Goal: Task Accomplishment & Management: Use online tool/utility

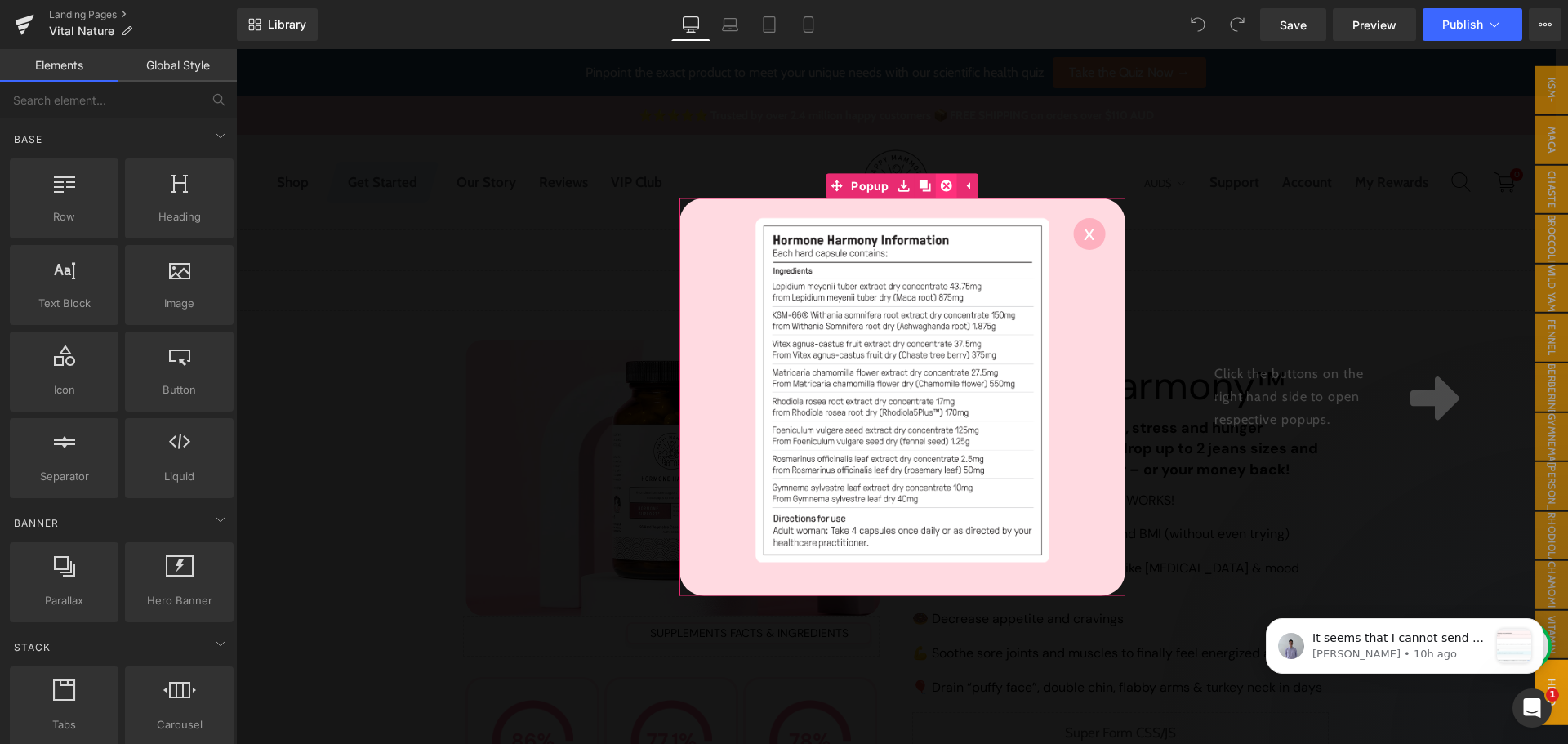
click at [944, 180] on icon at bounding box center [946, 186] width 11 height 12
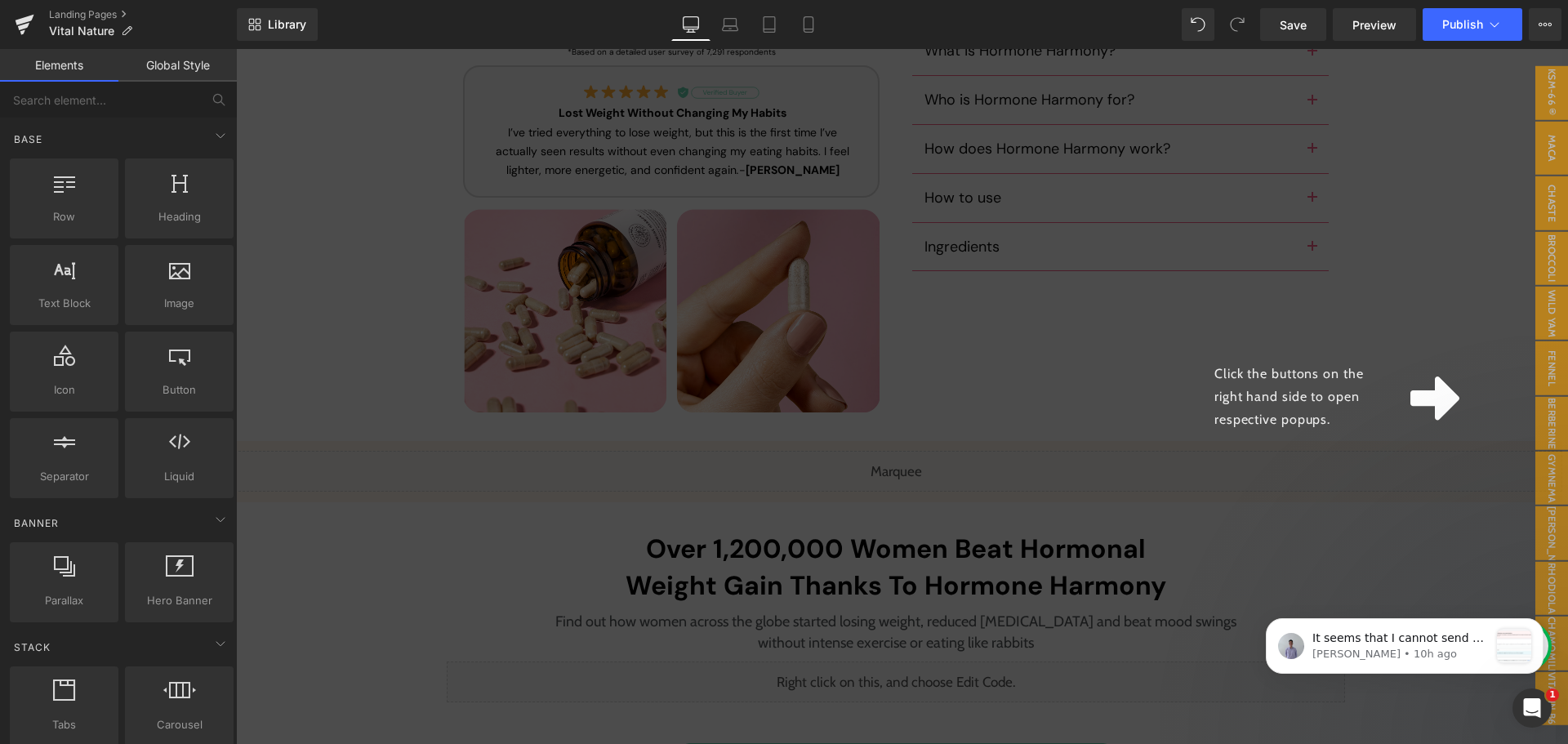
click at [926, 307] on div "Click the buttons on the right hand side to open respective popups." at bounding box center [901, 397] width 1332 height 695
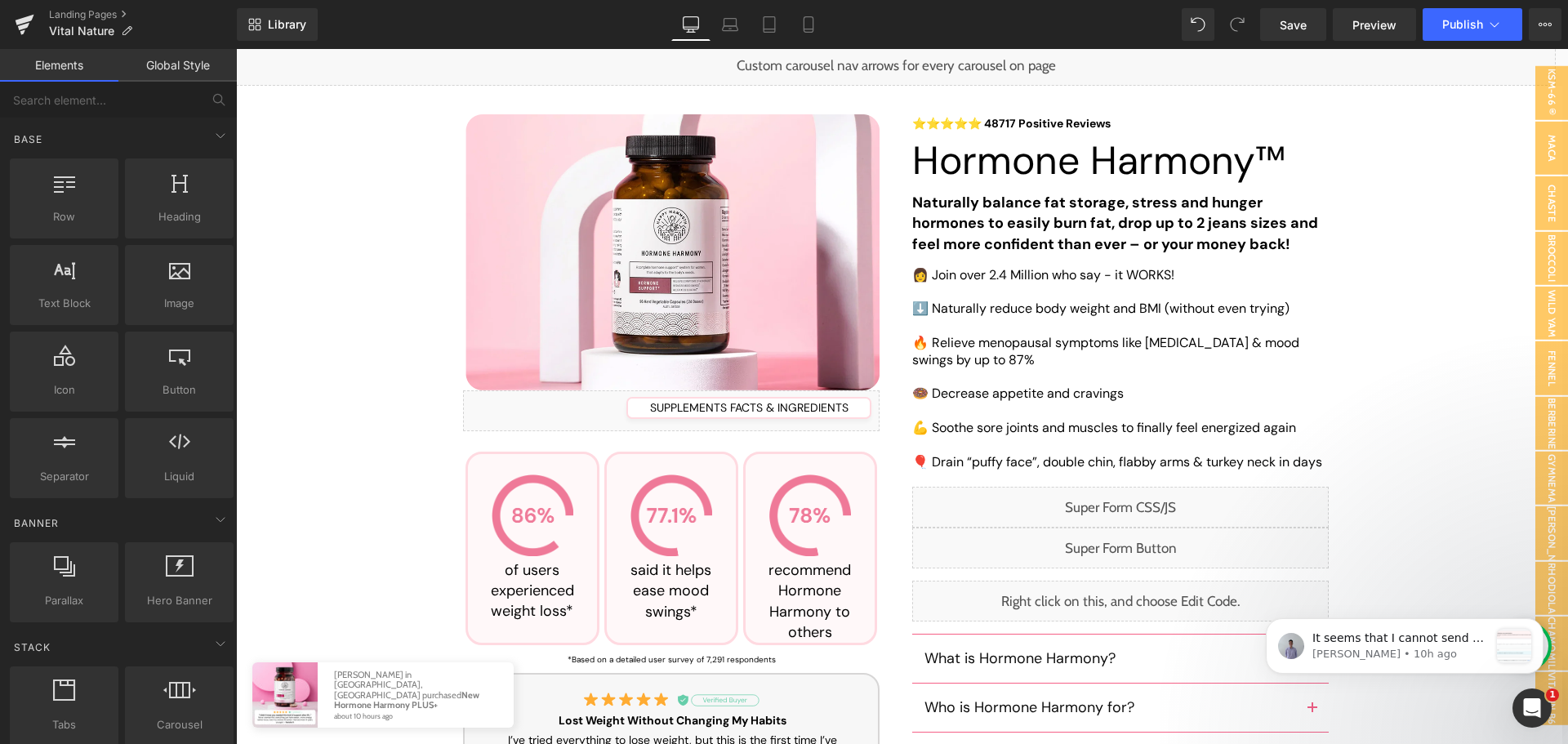
scroll to position [227, 0]
click at [1121, 541] on div "Liquid" at bounding box center [1120, 545] width 417 height 41
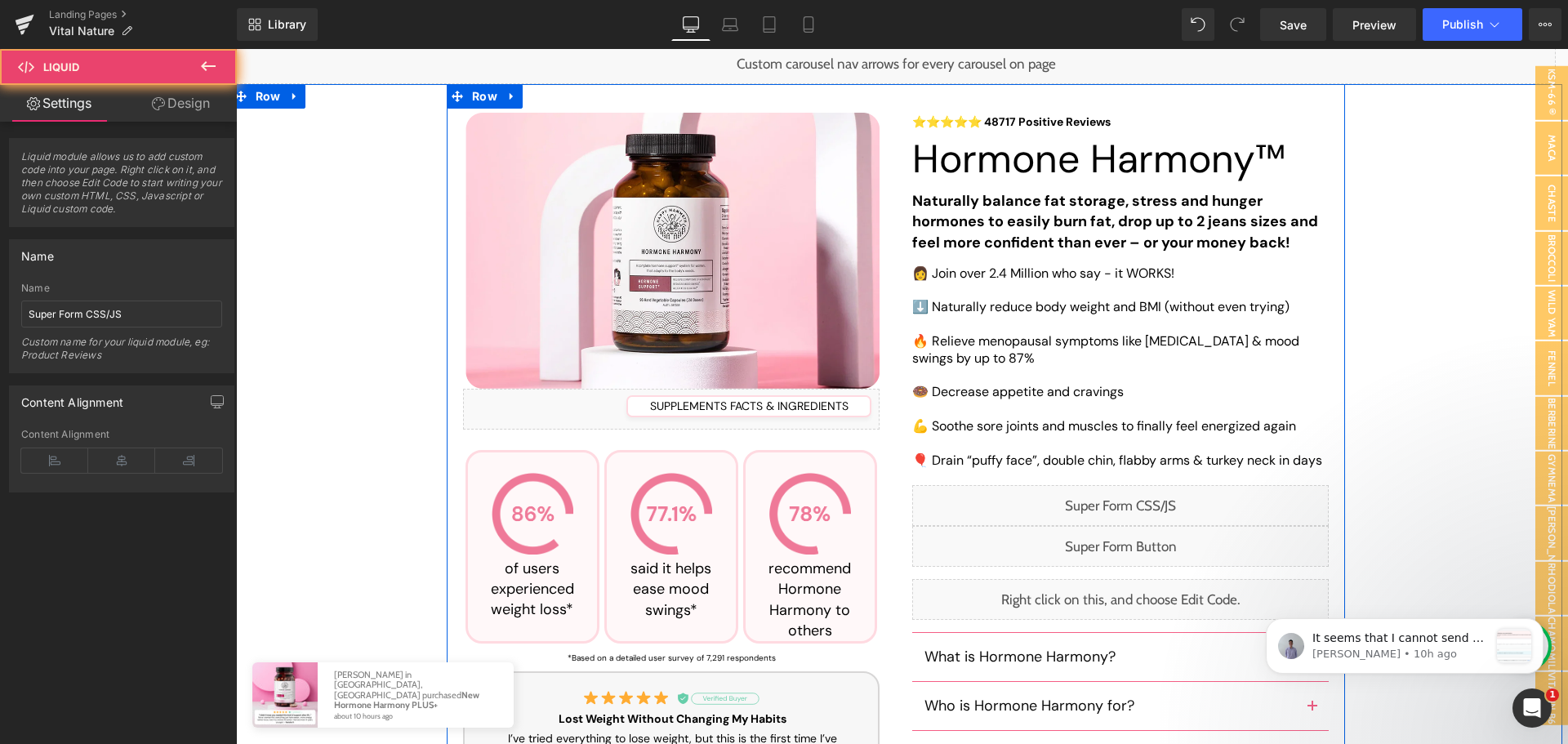
click at [1142, 504] on div "Liquid" at bounding box center [1120, 505] width 417 height 41
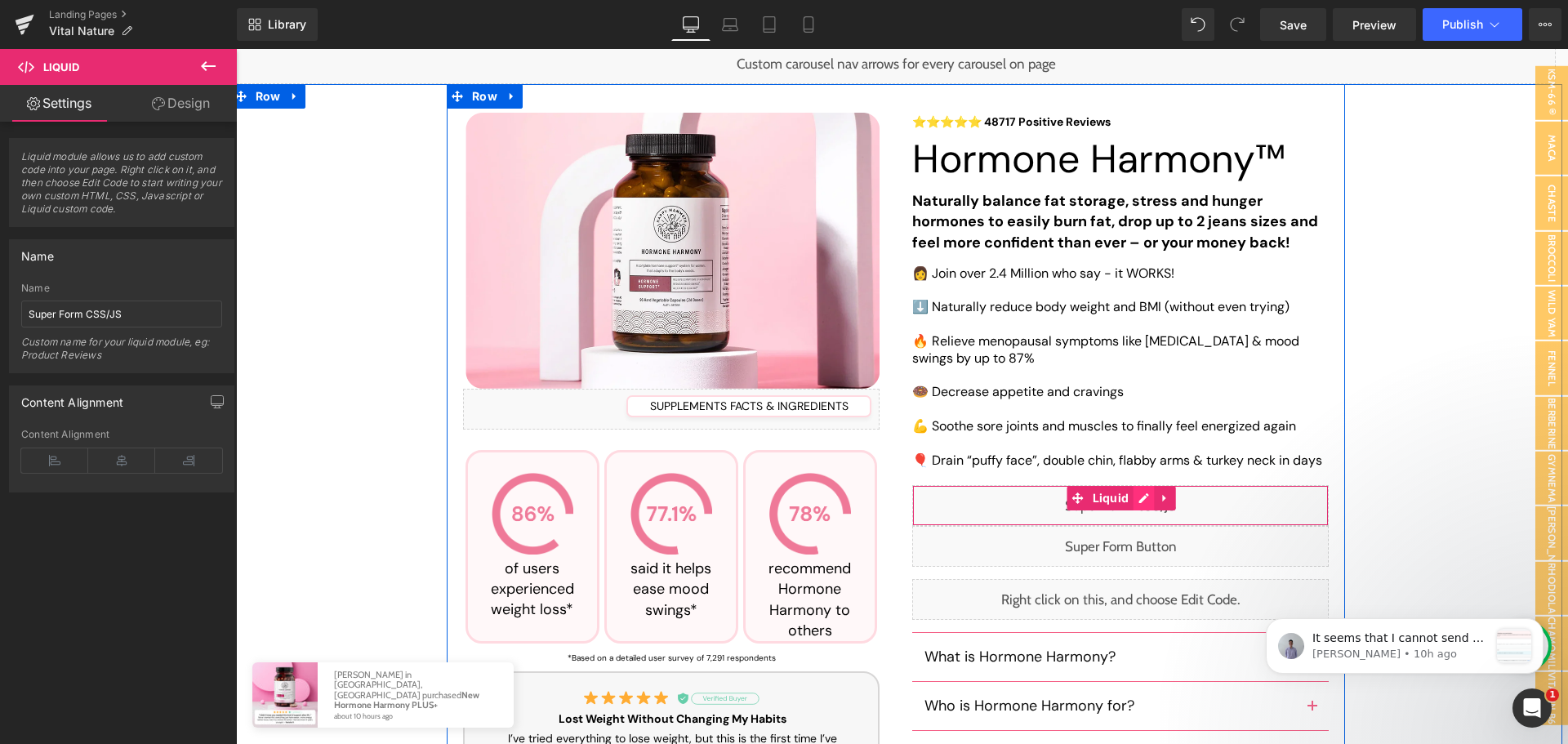
click at [1142, 495] on div "Liquid" at bounding box center [1120, 505] width 417 height 41
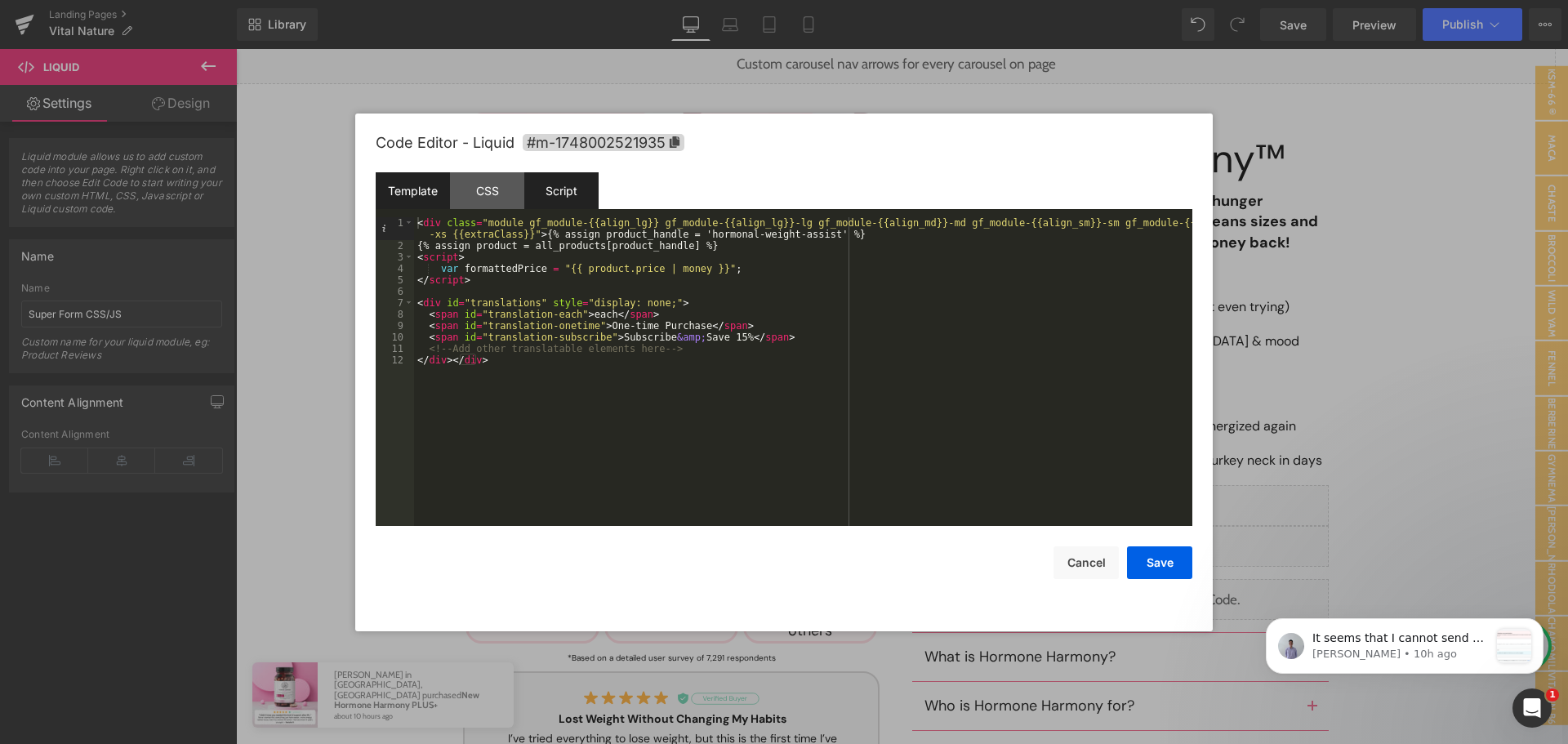
click at [544, 199] on div "Script" at bounding box center [561, 190] width 74 height 37
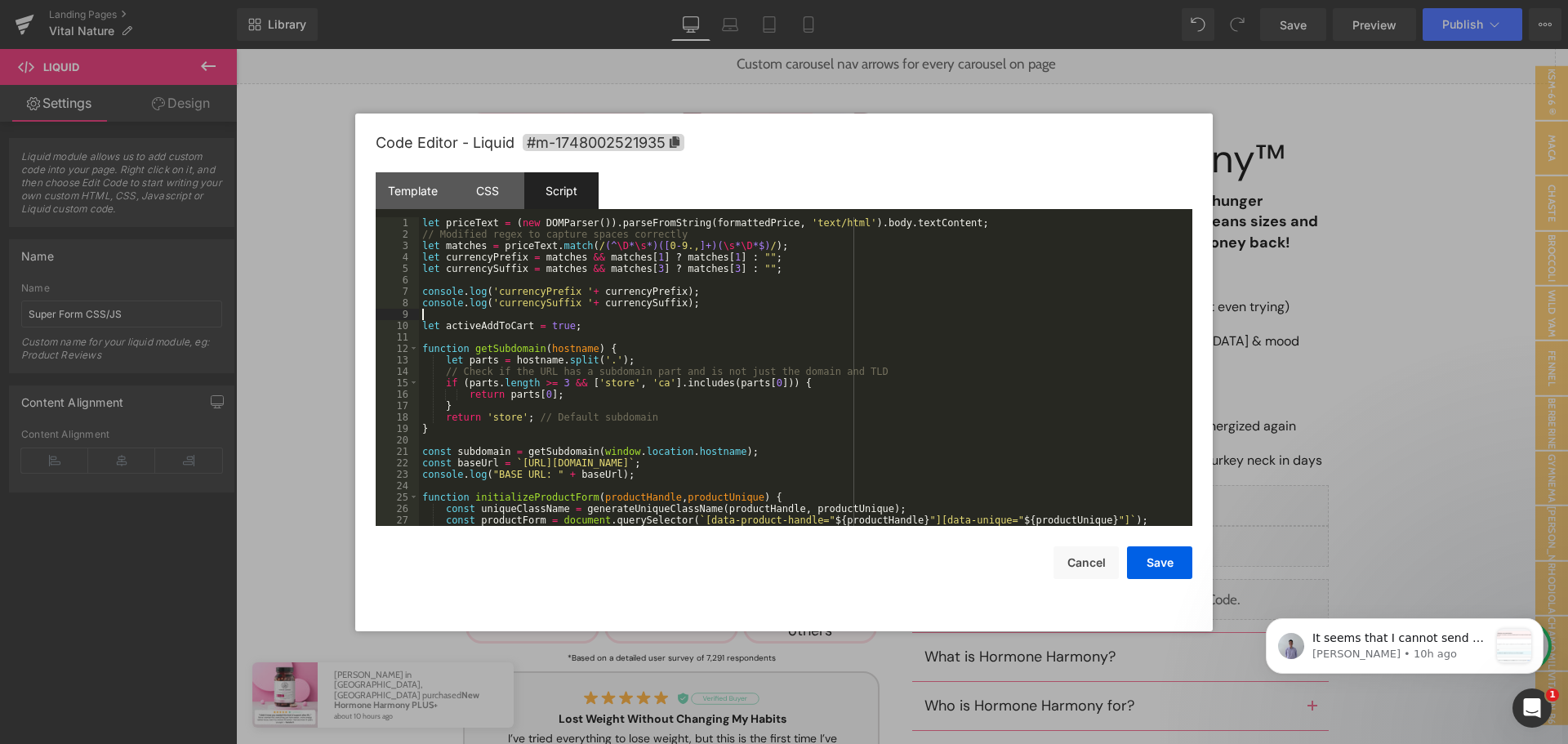
click at [609, 310] on div "let priceText = ( new DOMParser ( )) . parseFromString ( formattedPrice , 'text…" at bounding box center [802, 382] width 767 height 331
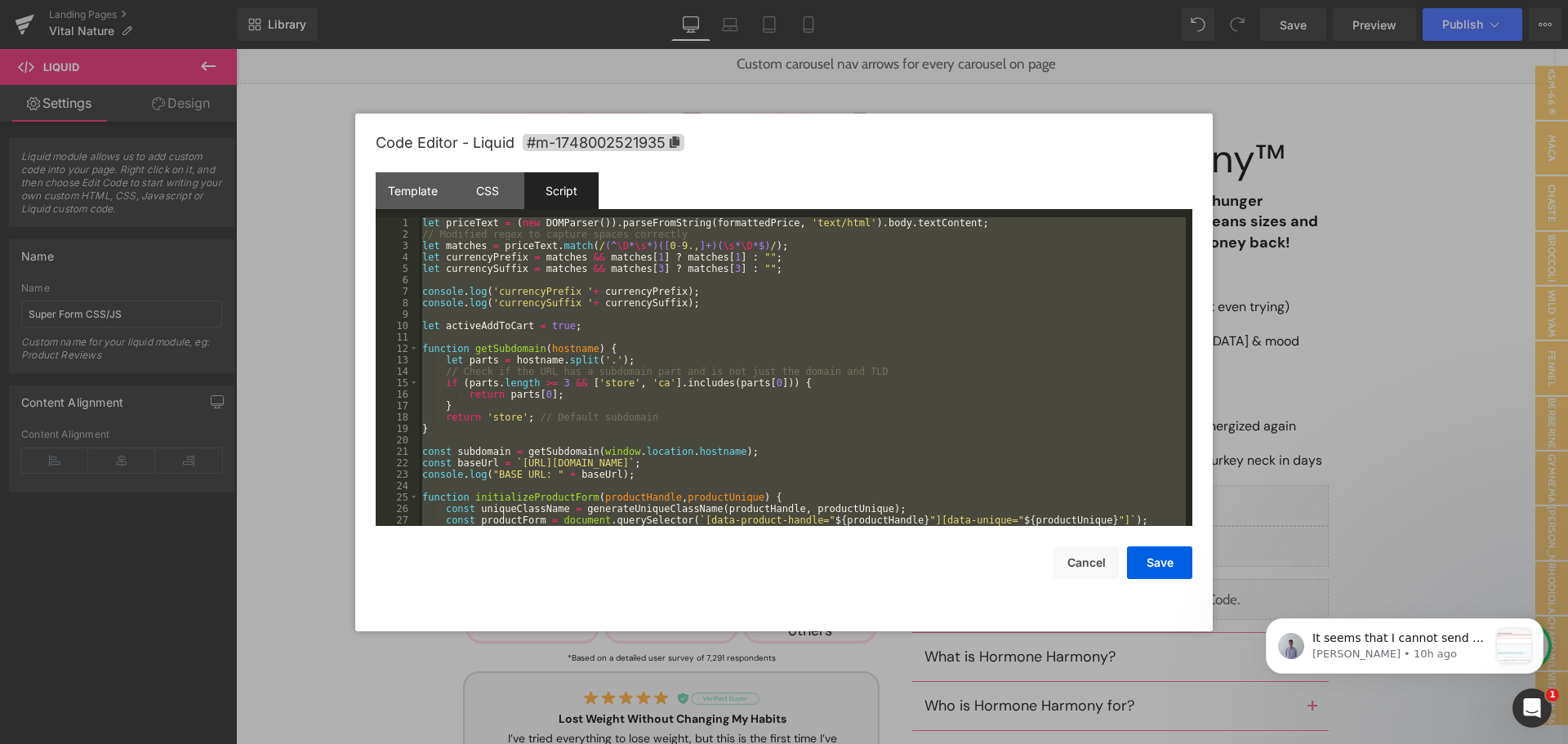
click at [698, 290] on div "let priceText = ( new DOMParser ( )) . parseFromString ( formattedPrice , 'text…" at bounding box center [802, 371] width 767 height 309
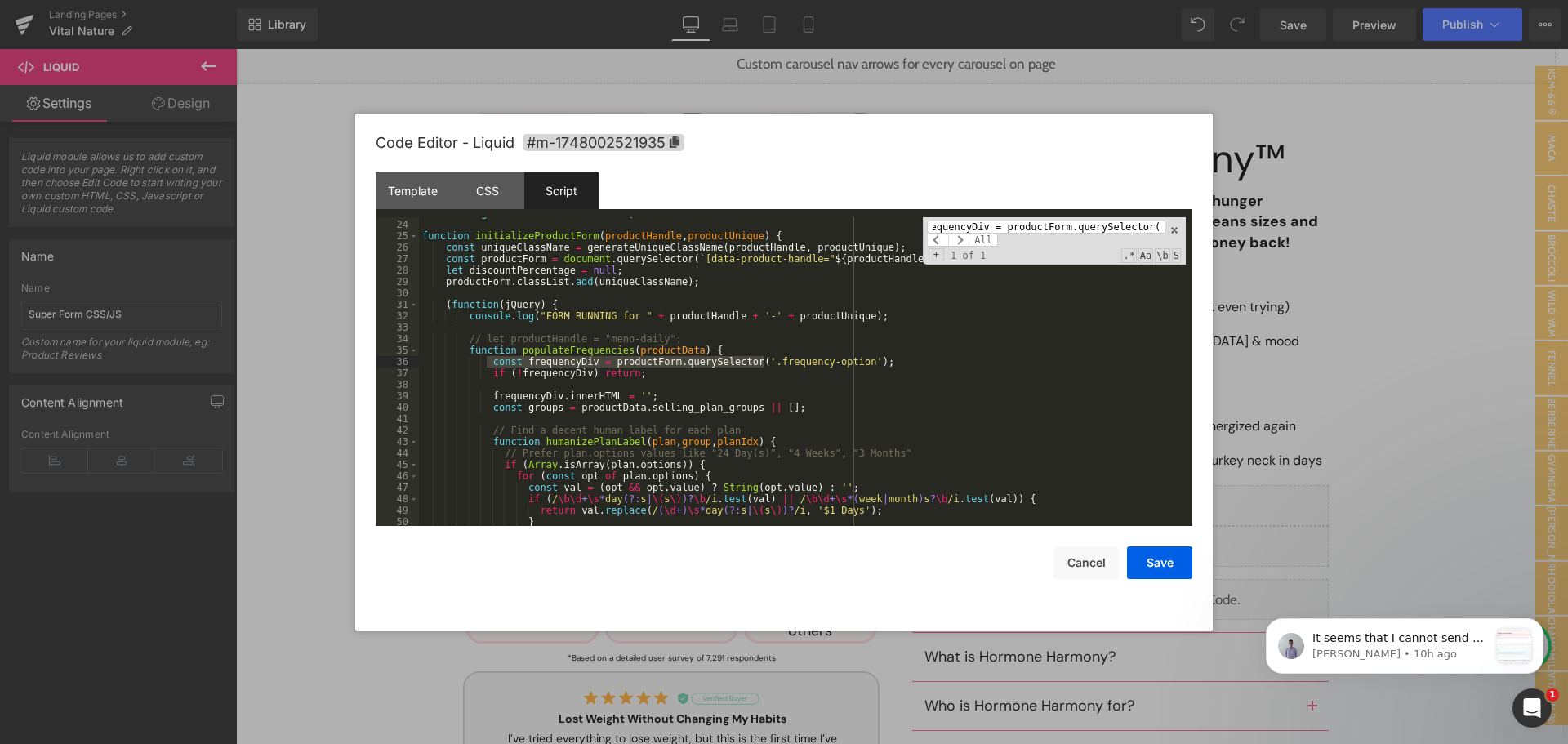
scroll to position [261, 0]
type input "const frequencyDiv = productForm.querySelector('.fr"
click at [485, 366] on div "console . log ( "BASE URL: " + baseUrl ) ; function initializeProductForm ( pro…" at bounding box center [802, 371] width 767 height 309
click at [485, 372] on div "console . log ( "BASE URL: " + baseUrl ) ; function initializeProductForm ( pro…" at bounding box center [802, 373] width 767 height 331
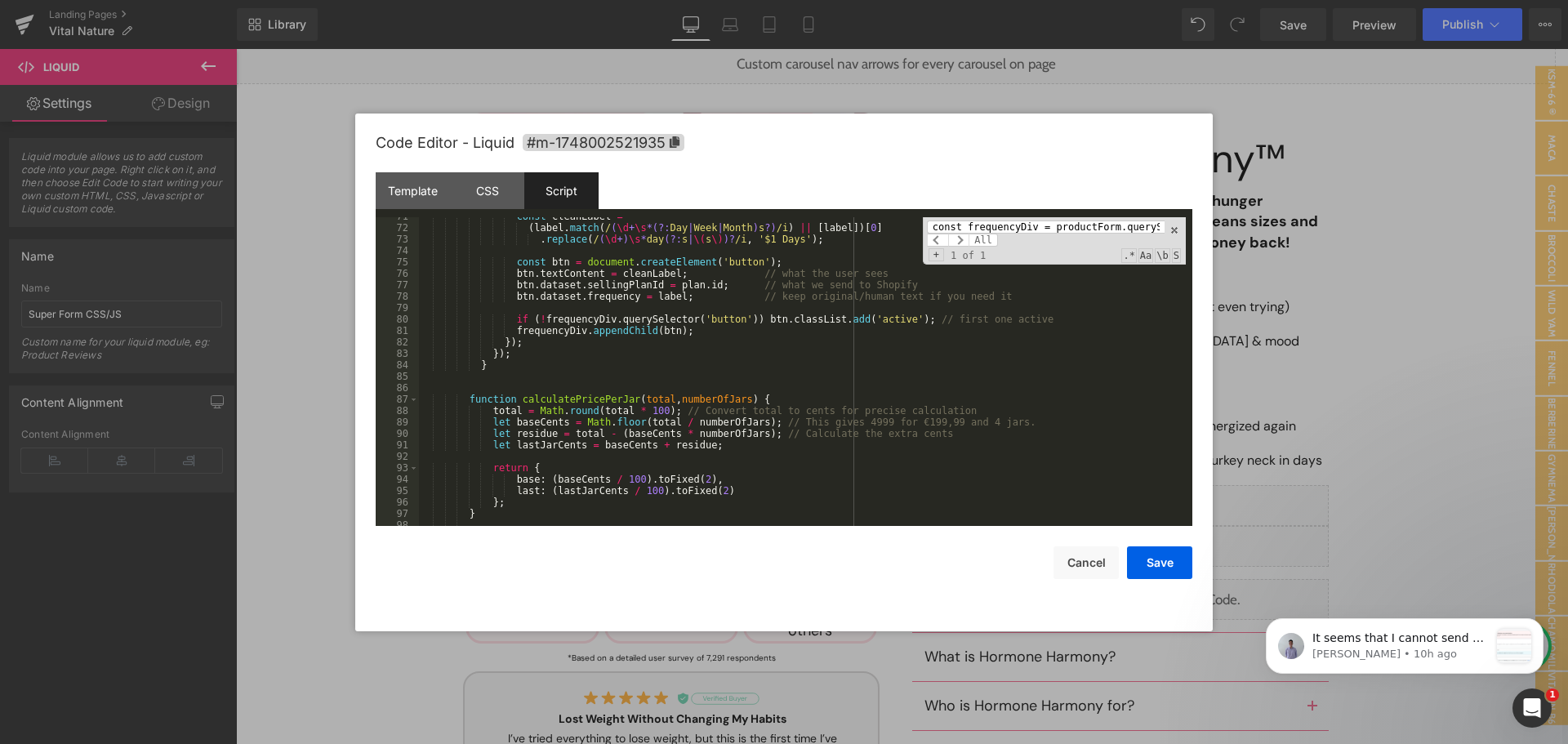
scroll to position [806, 0]
click at [528, 365] on div "const cleanLabel = ( label . match ( / ( \d + \s *(?: Day | Week | Month ) s ?)…" at bounding box center [802, 376] width 767 height 331
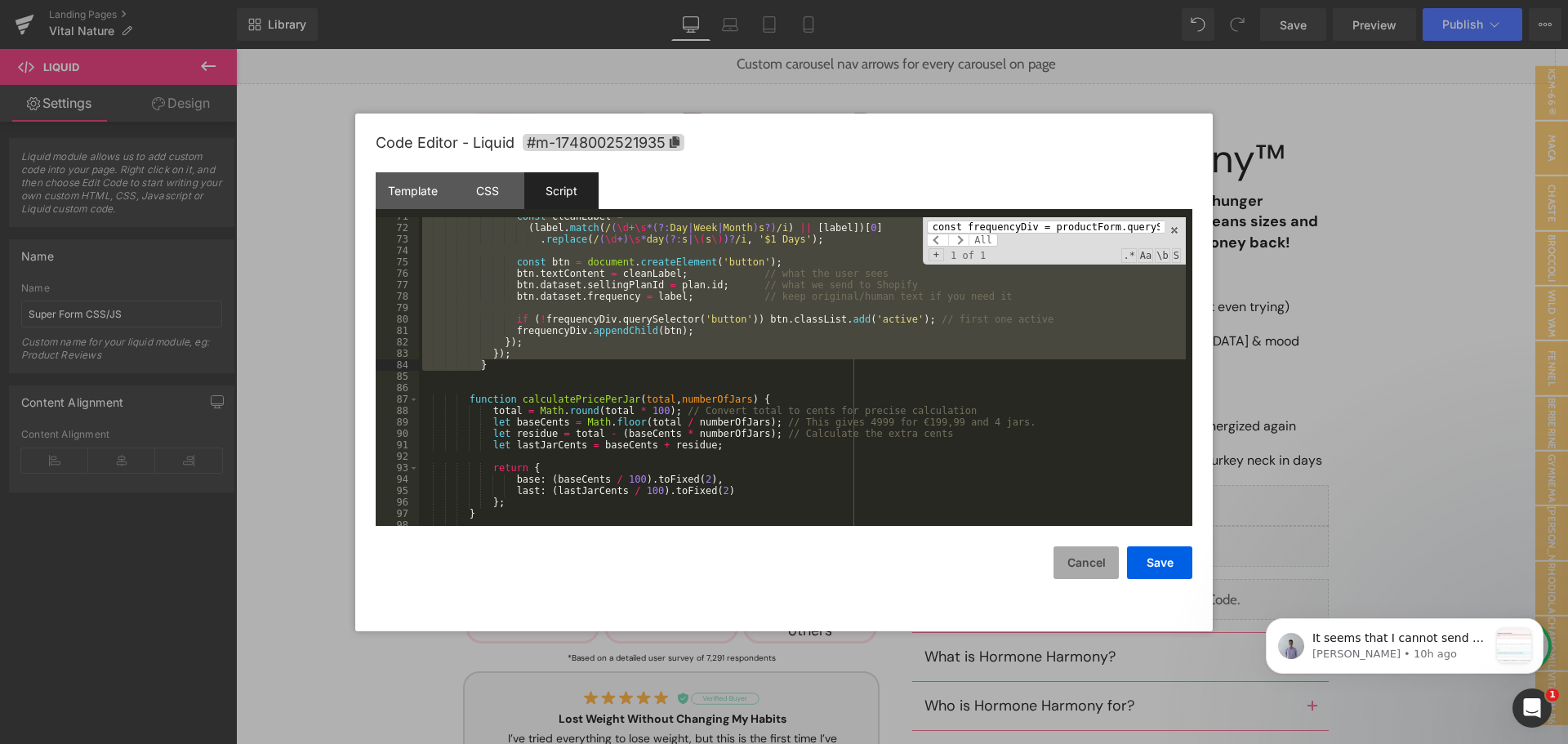
click at [1088, 555] on button "Cancel" at bounding box center [1085, 562] width 65 height 32
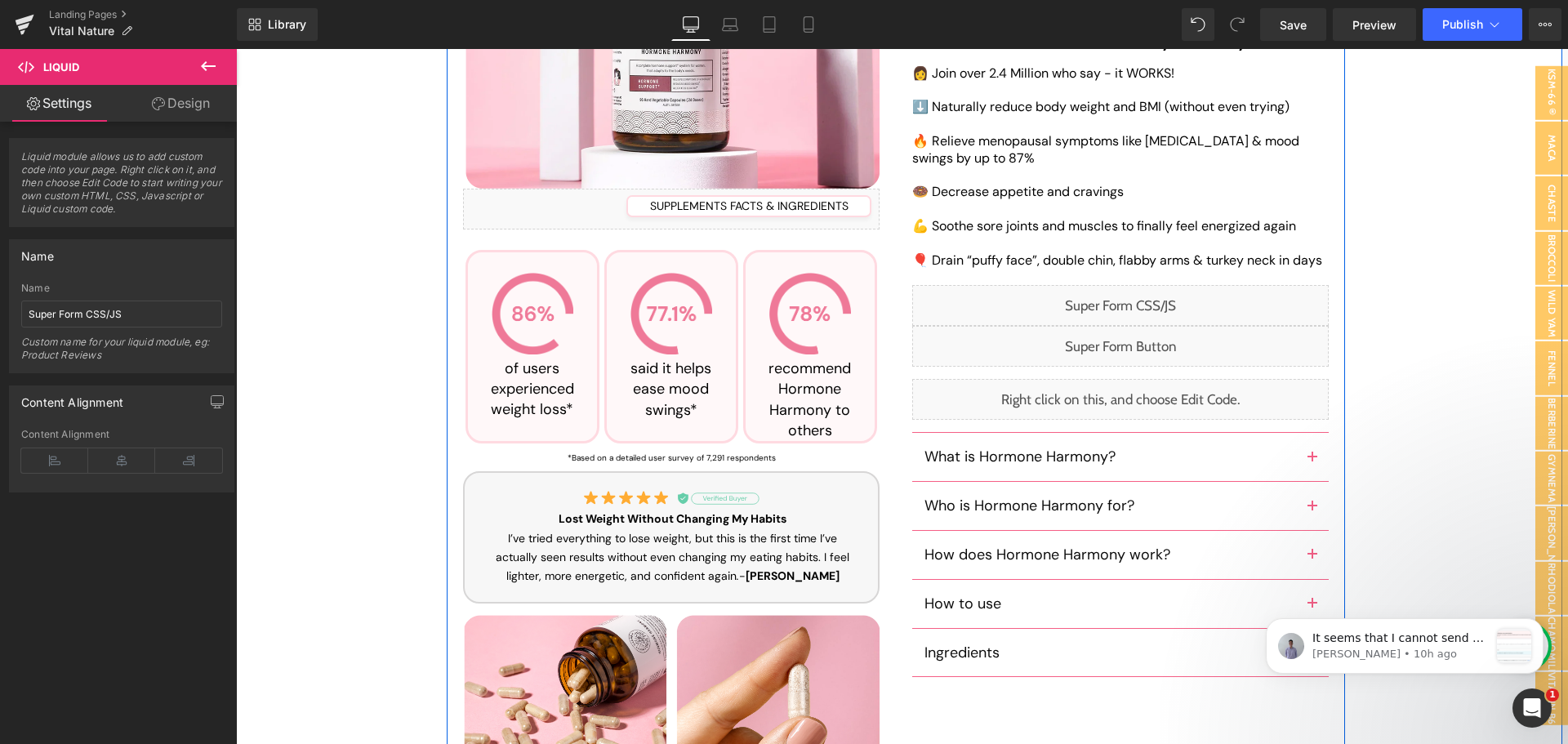
scroll to position [426, 0]
